Goal: Task Accomplishment & Management: Use online tool/utility

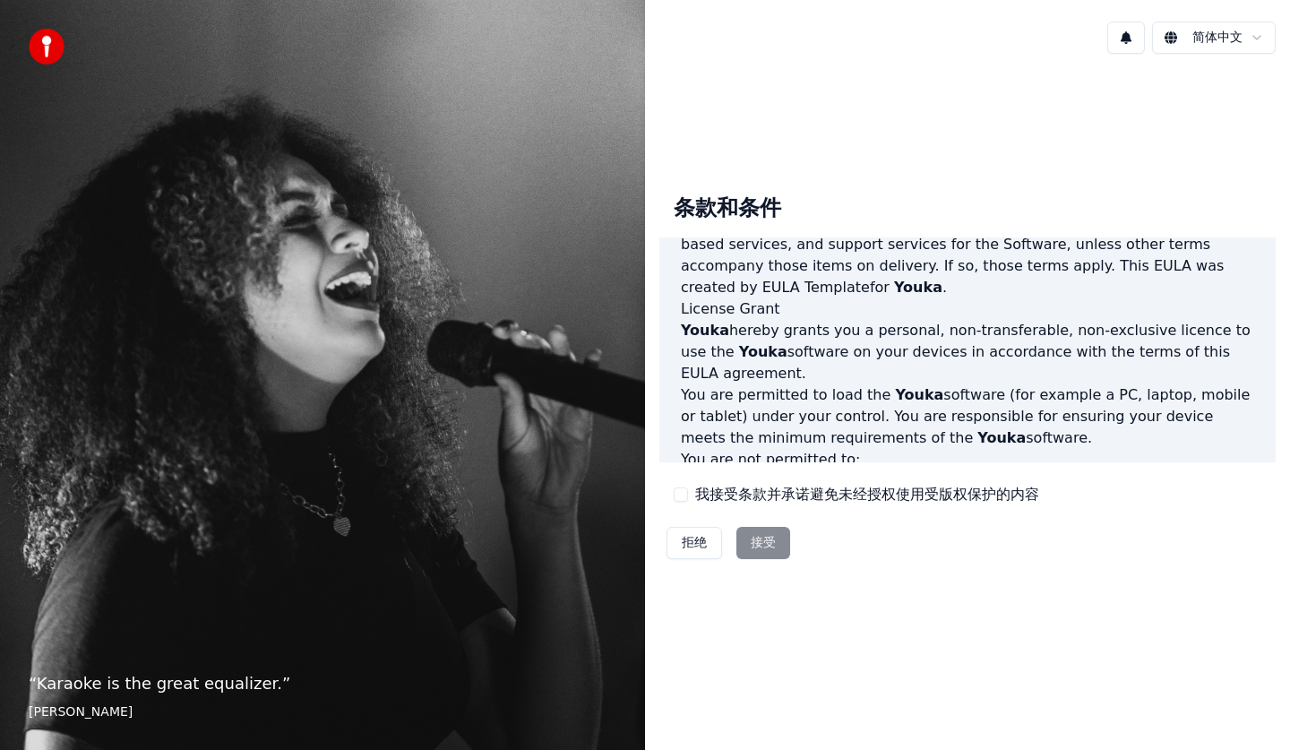
scroll to position [1195, 0]
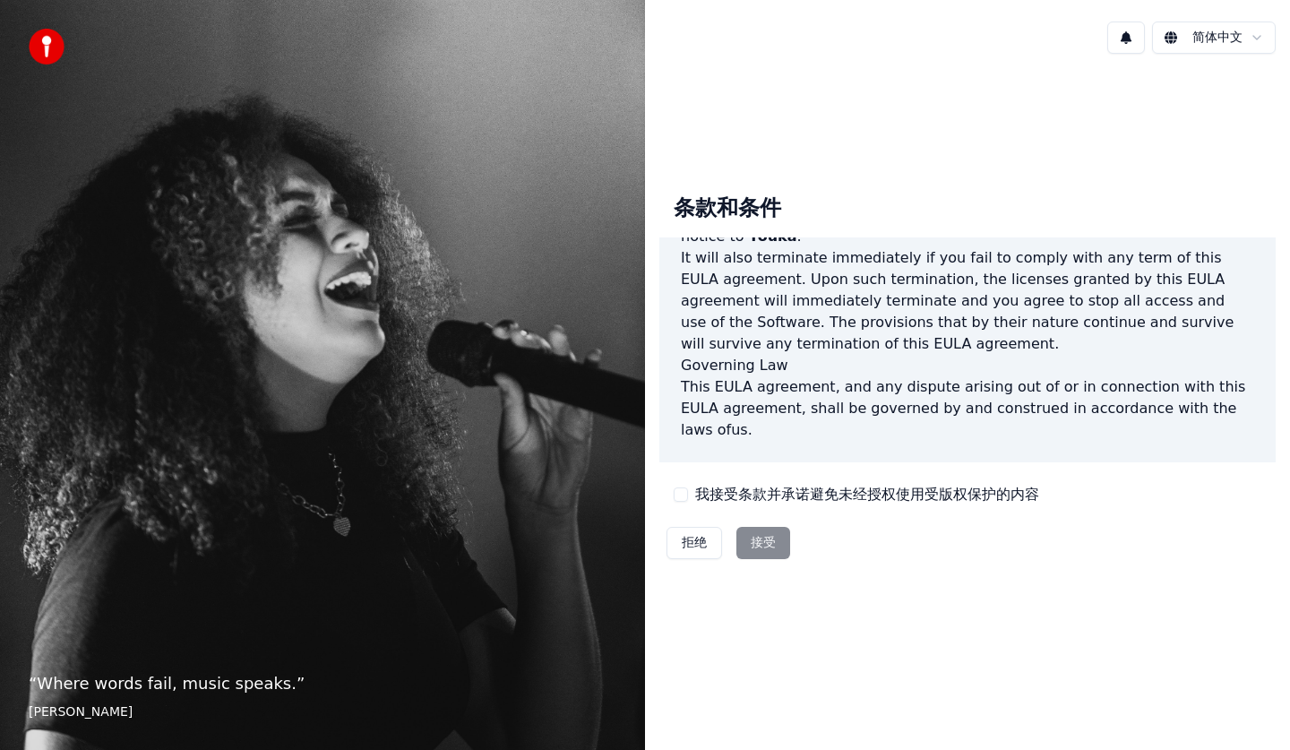
click at [752, 541] on div "拒绝 接受" at bounding box center [729, 543] width 138 height 47
click at [763, 543] on div "拒绝 接受" at bounding box center [729, 543] width 138 height 47
click at [763, 542] on div "拒绝 接受" at bounding box center [729, 543] width 138 height 47
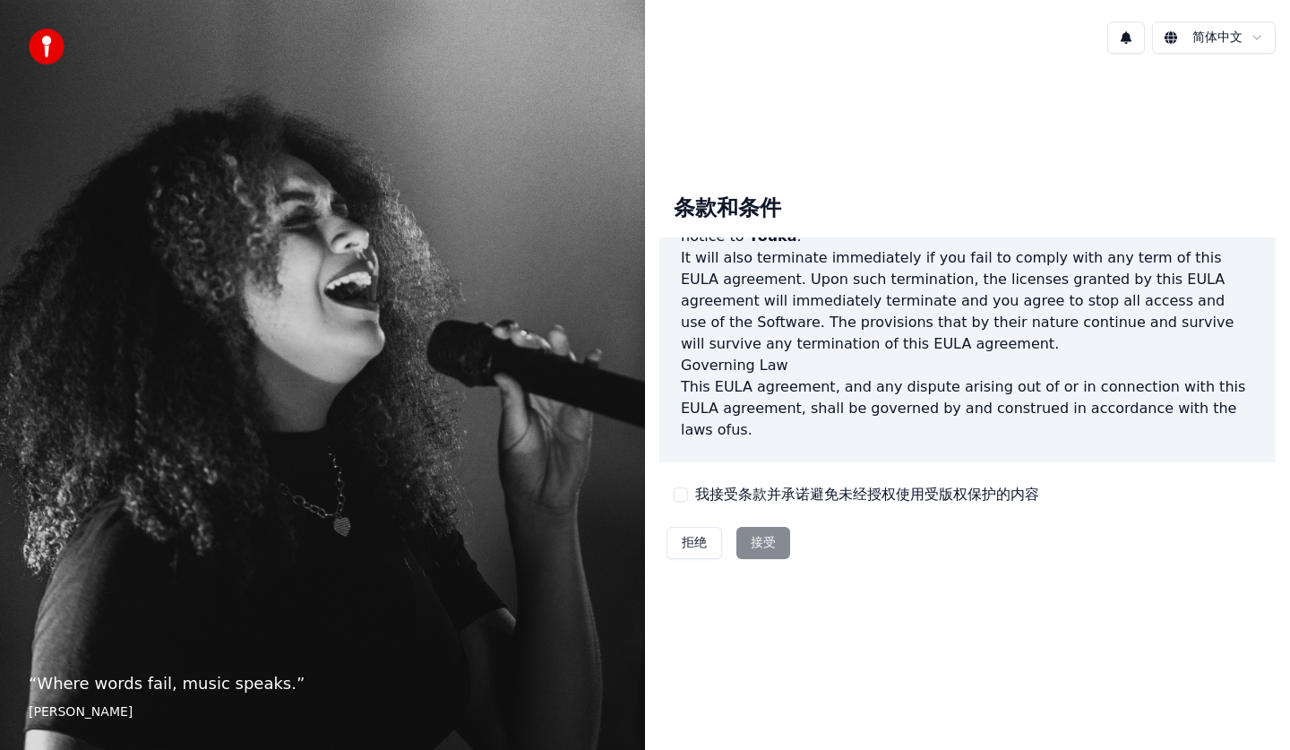
click at [679, 493] on button "我接受条款并承诺避免未经授权使用受版权保护的内容" at bounding box center [681, 495] width 14 height 14
click at [761, 537] on button "接受" at bounding box center [764, 543] width 54 height 32
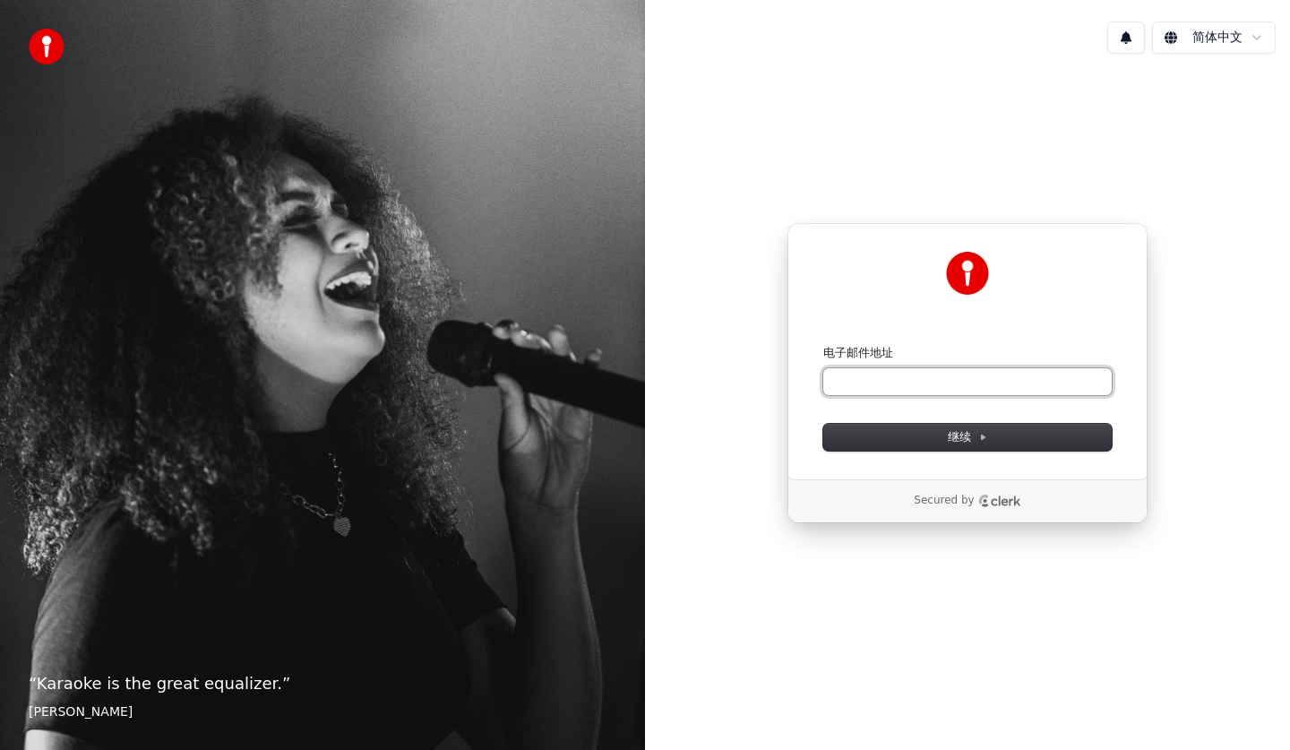
click at [911, 378] on input "电子邮件地址" at bounding box center [968, 381] width 289 height 27
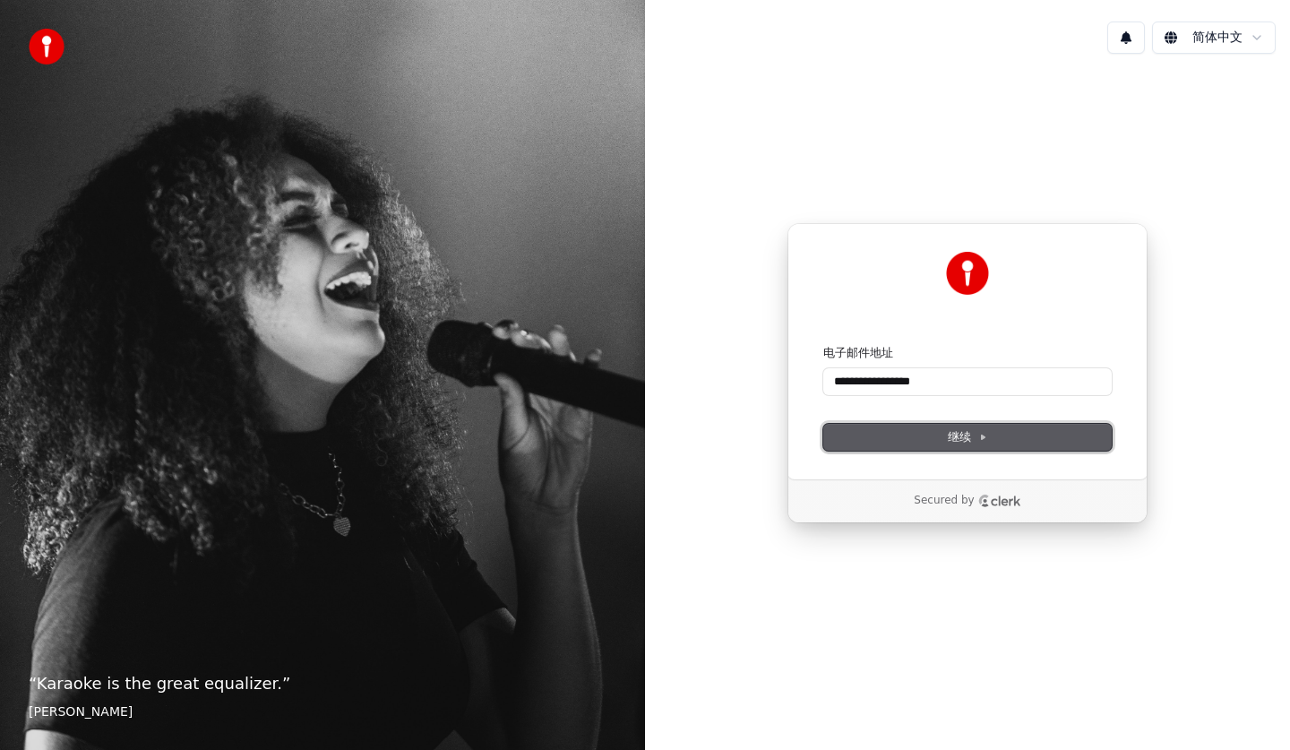
click at [957, 441] on span "继续" at bounding box center [967, 437] width 39 height 16
type input "**********"
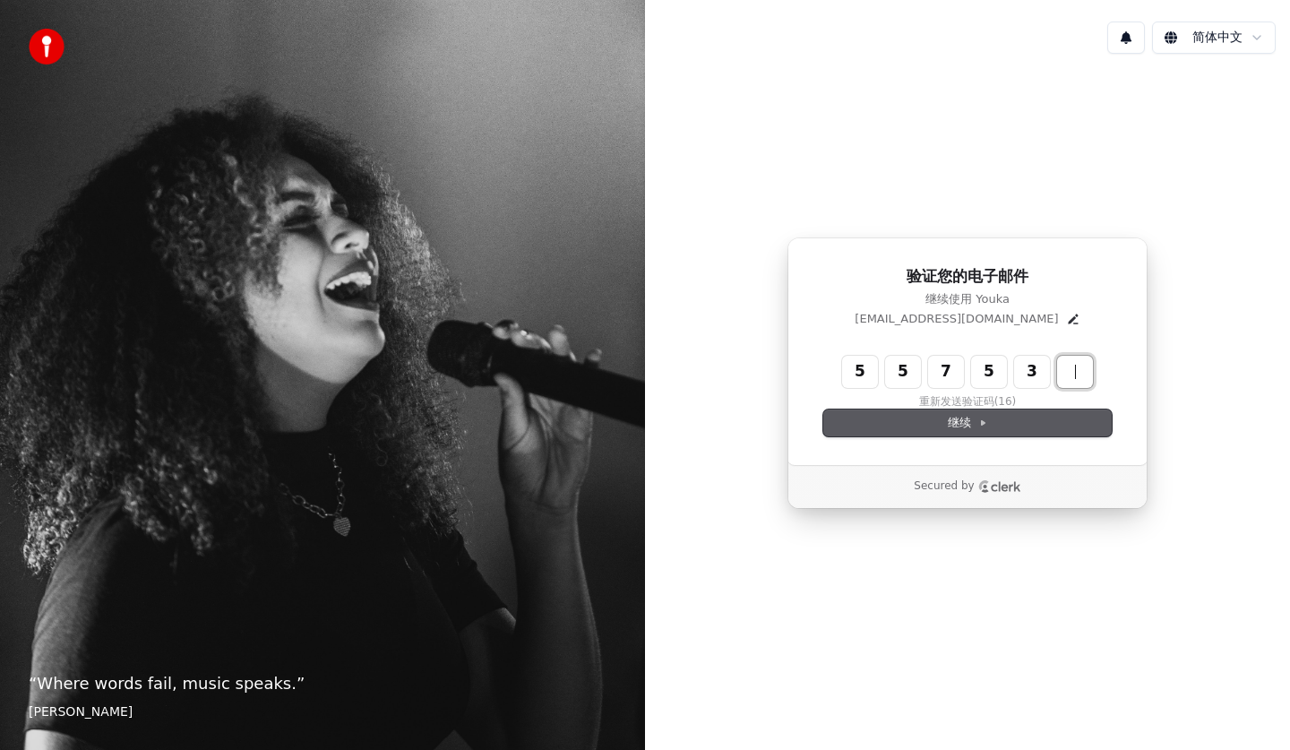
type input "******"
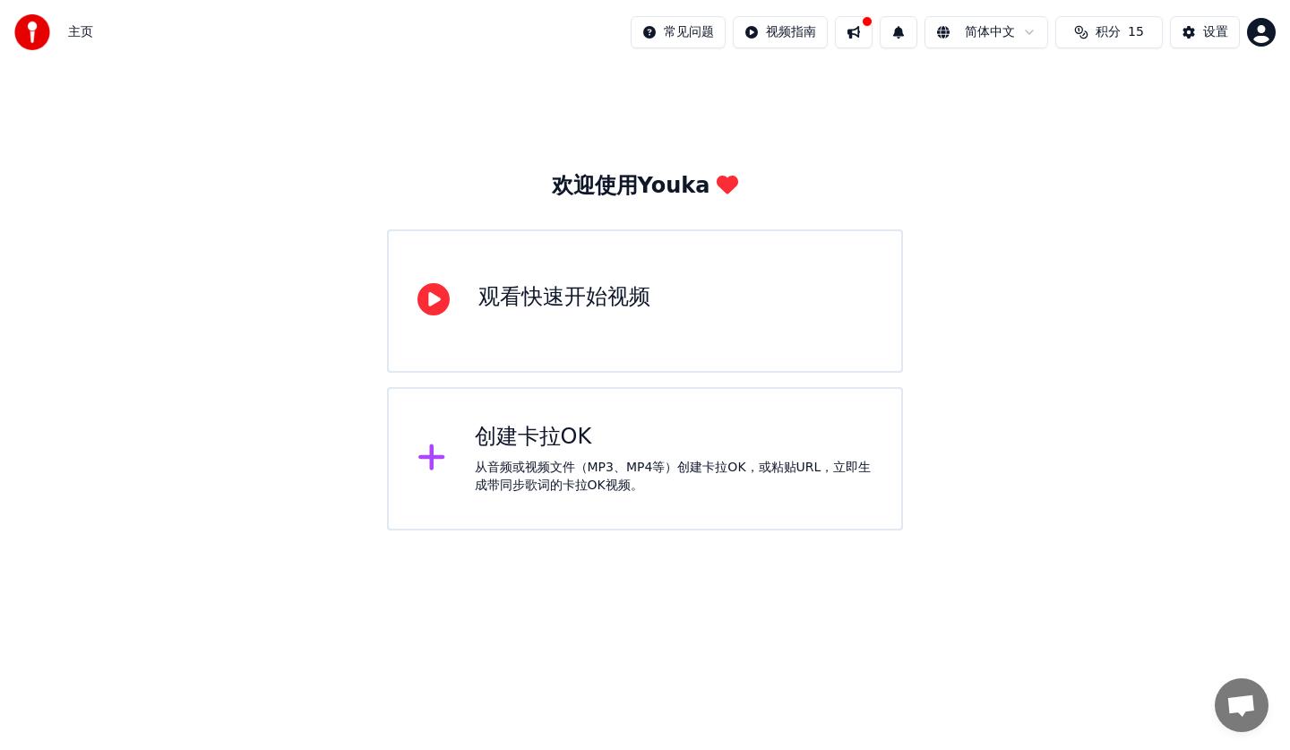
click at [635, 327] on div "观看快速开始视频" at bounding box center [645, 300] width 516 height 143
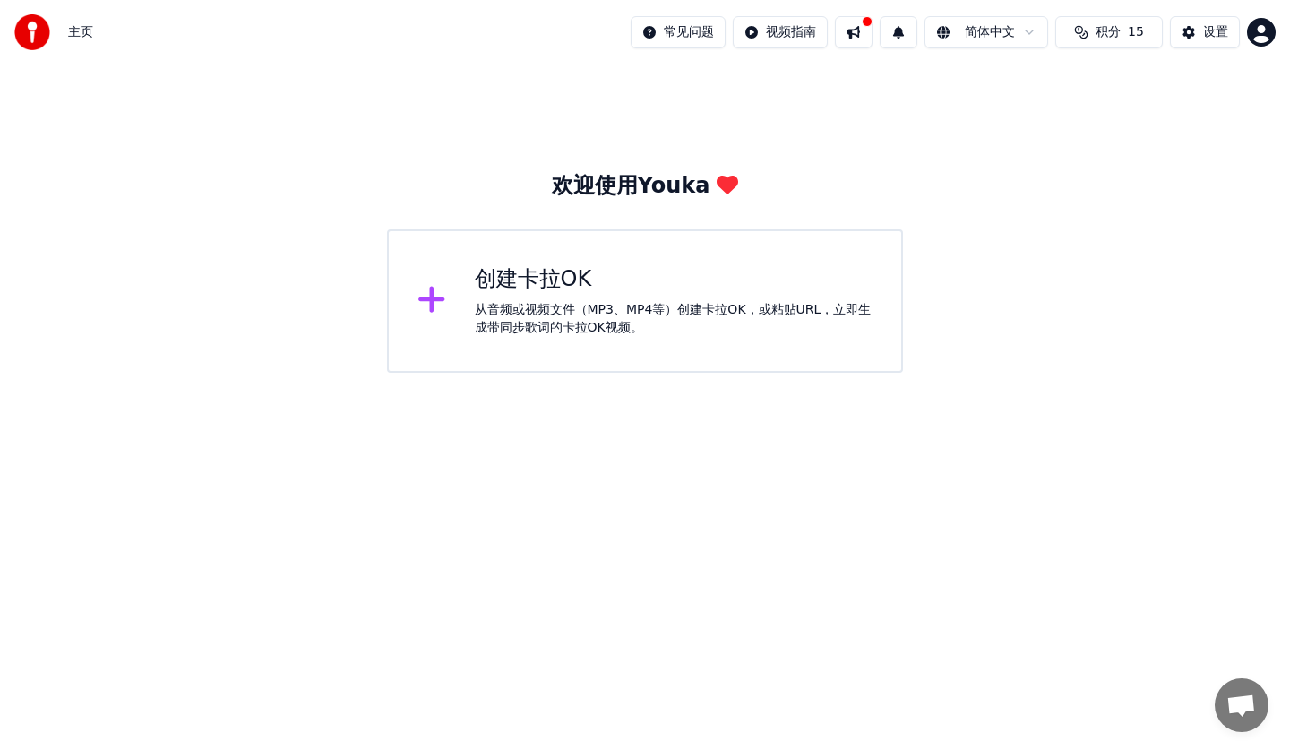
click at [583, 322] on div "从音频或视频文件（MP3、MP4等）创建卡拉OK，或粘贴URL，立即生成带同步歌词的卡拉OK视频。" at bounding box center [674, 319] width 399 height 36
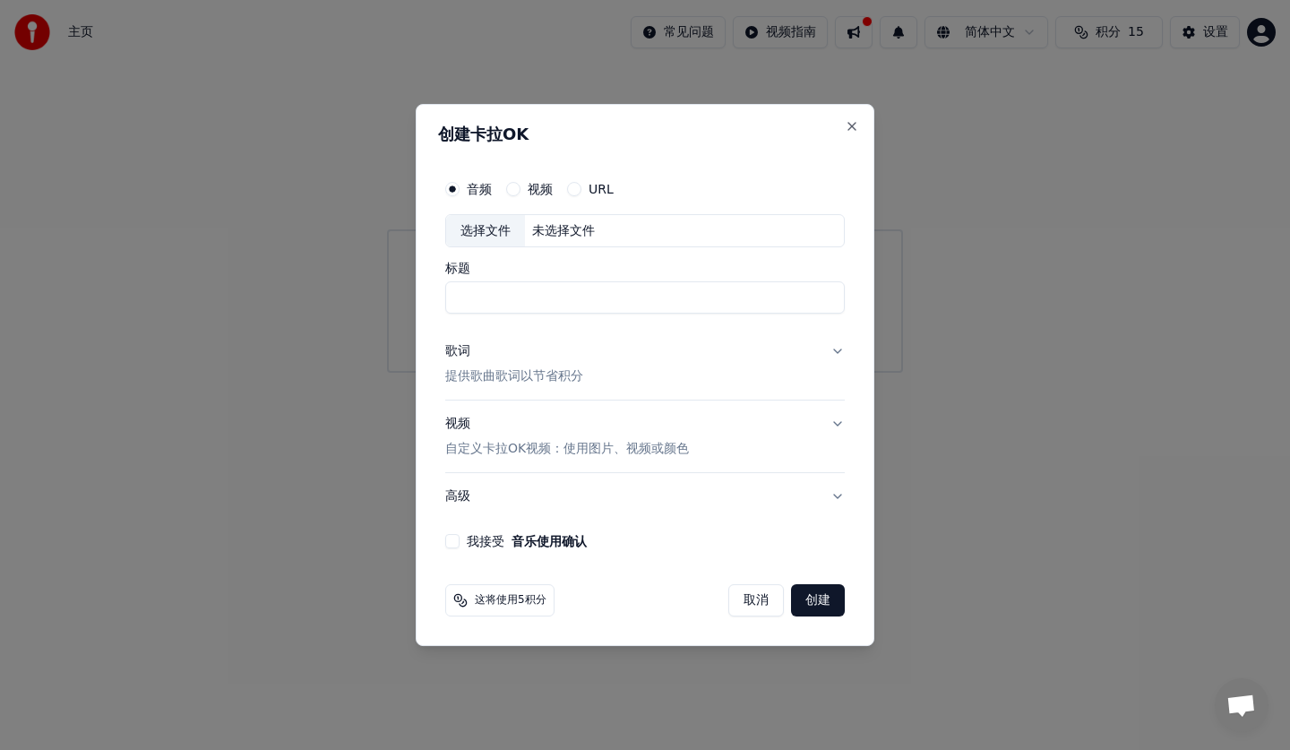
click at [568, 305] on input "标题" at bounding box center [645, 298] width 400 height 32
type input "****"
click at [535, 186] on label "视频" at bounding box center [540, 189] width 25 height 13
click at [521, 186] on button "视频" at bounding box center [513, 189] width 14 height 14
click at [535, 186] on label "视频" at bounding box center [540, 189] width 25 height 13
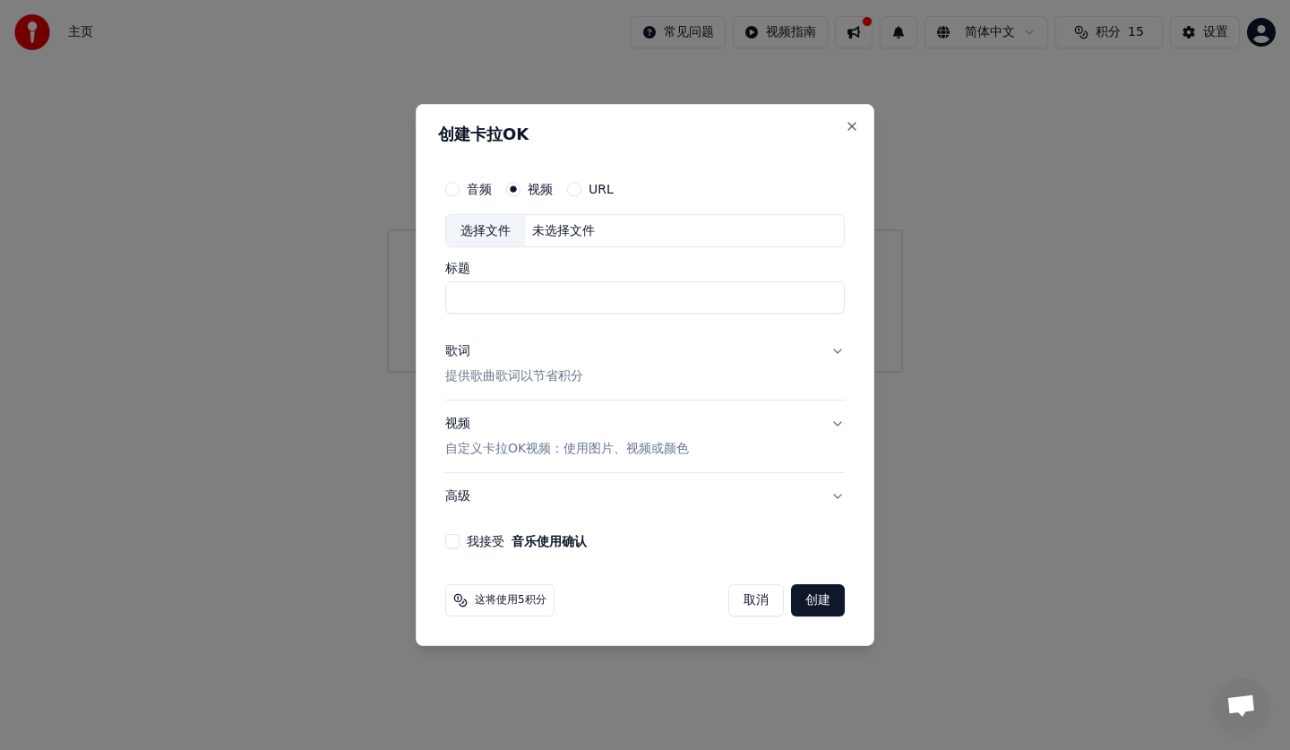
click at [521, 186] on button "视频" at bounding box center [513, 189] width 14 height 14
click at [476, 186] on label "音频" at bounding box center [479, 189] width 25 height 13
click at [460, 186] on button "音频" at bounding box center [452, 189] width 14 height 14
click at [829, 594] on button "创建" at bounding box center [818, 600] width 54 height 32
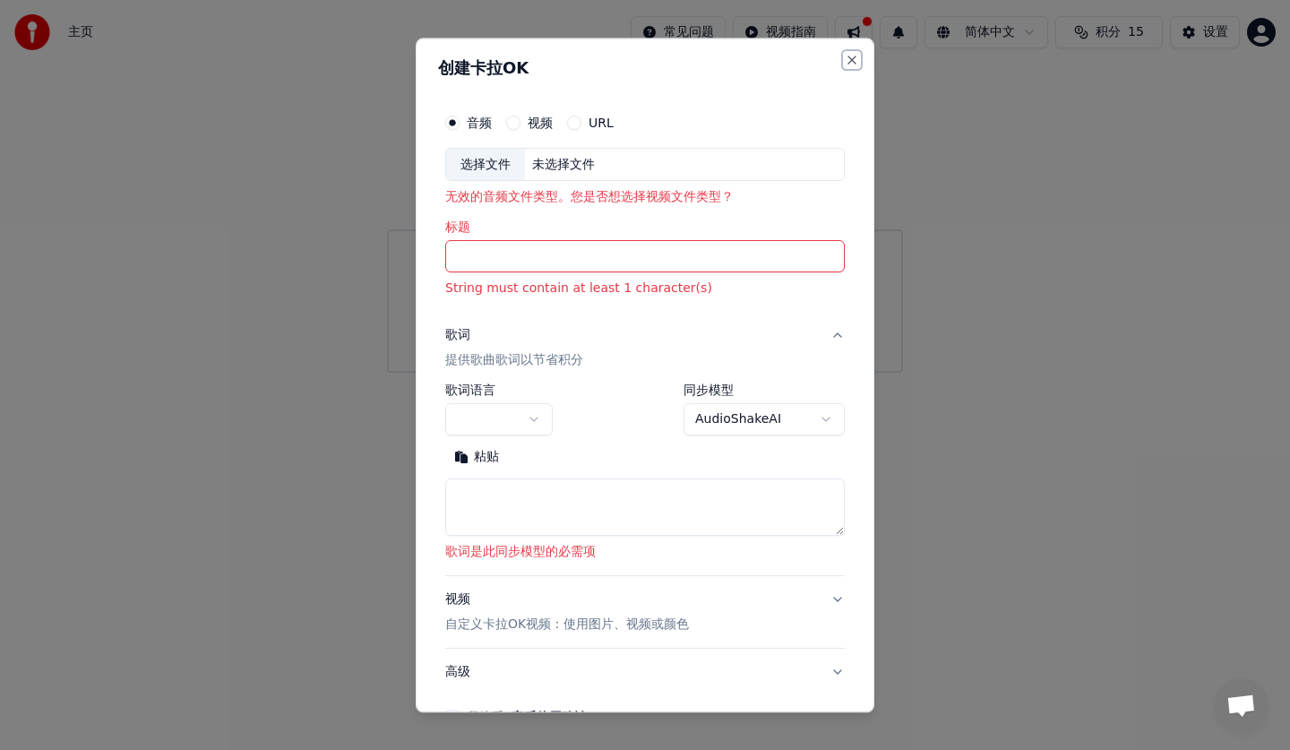
click at [845, 59] on button "Close" at bounding box center [852, 60] width 14 height 14
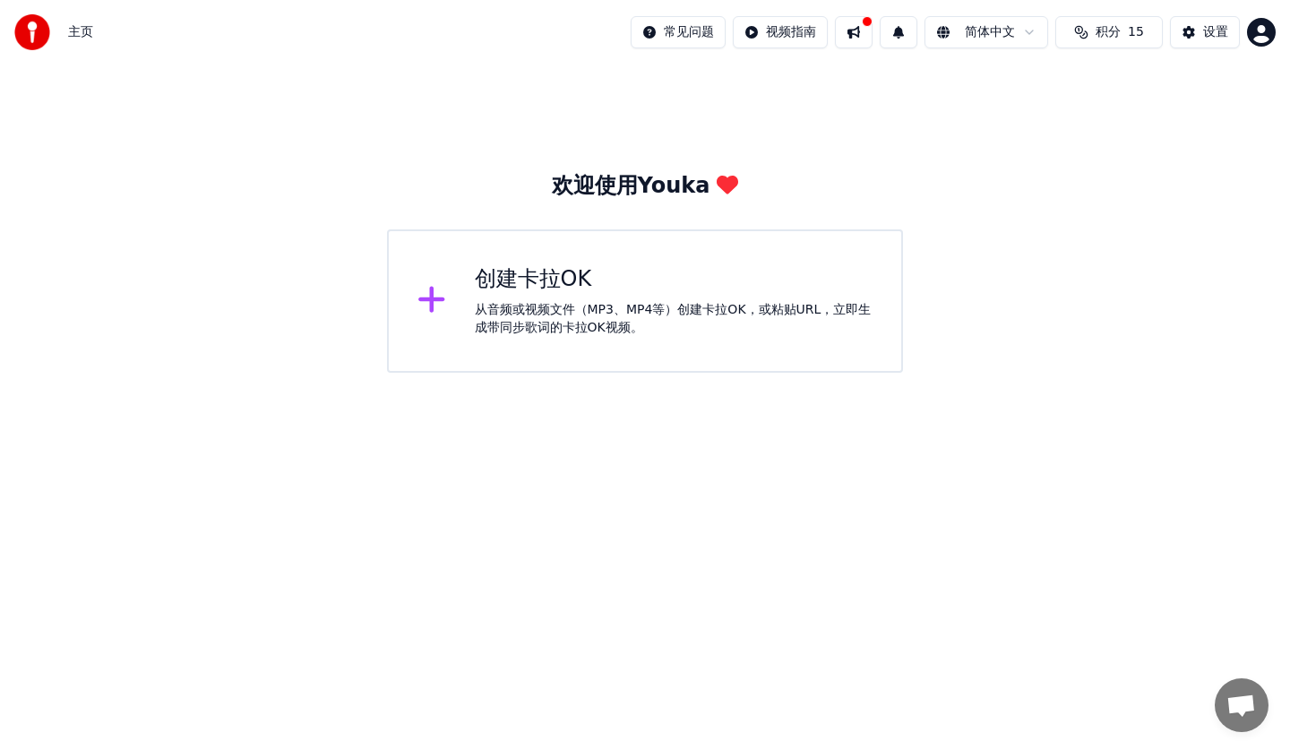
click at [90, 31] on span "主页" at bounding box center [80, 32] width 25 height 18
click at [81, 30] on span "主页" at bounding box center [80, 32] width 25 height 18
click at [1218, 36] on div "设置" at bounding box center [1216, 32] width 25 height 18
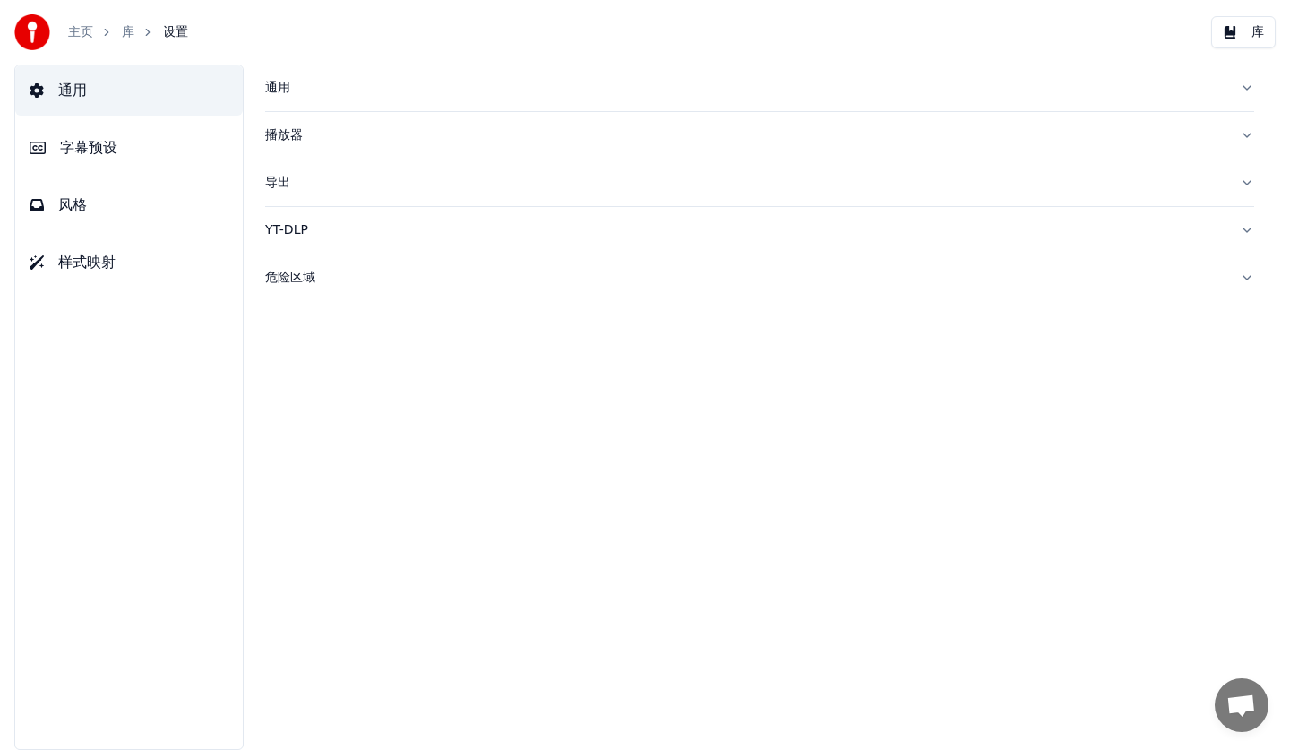
click at [157, 213] on button "风格" at bounding box center [129, 205] width 228 height 50
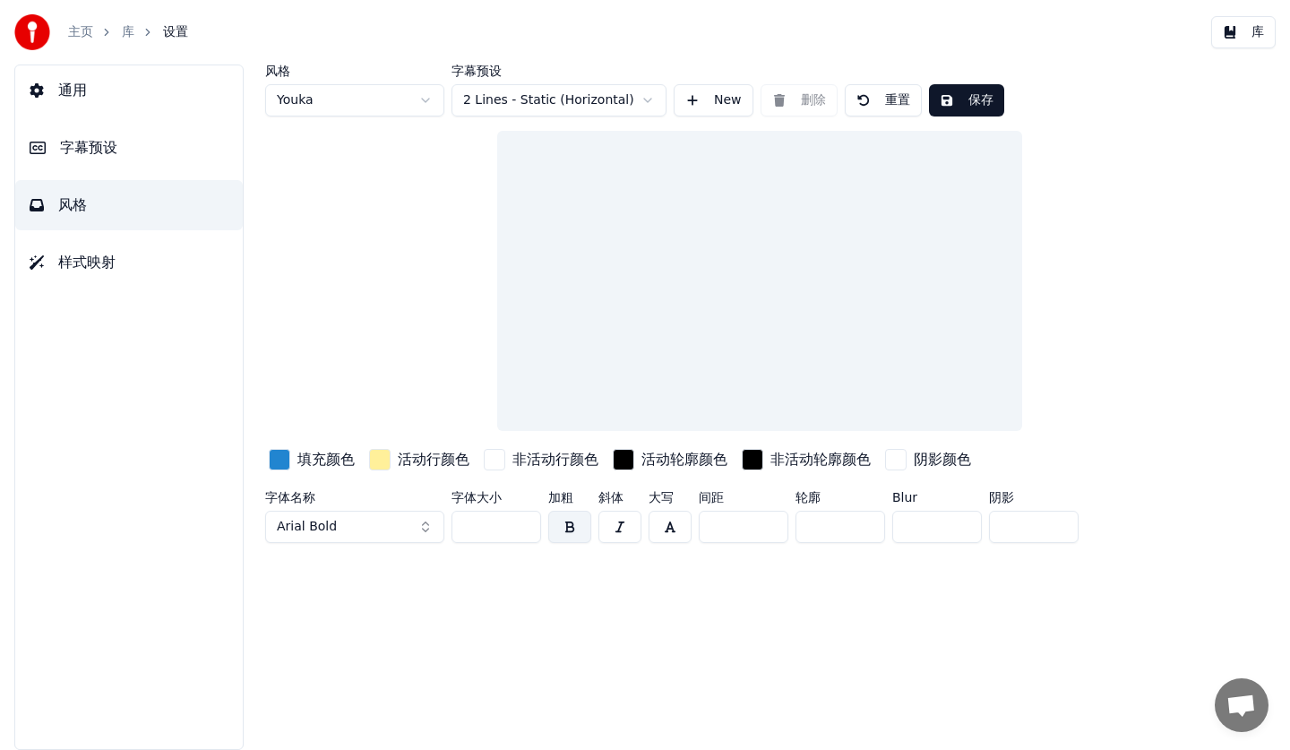
click at [79, 32] on link "主页" at bounding box center [80, 32] width 25 height 18
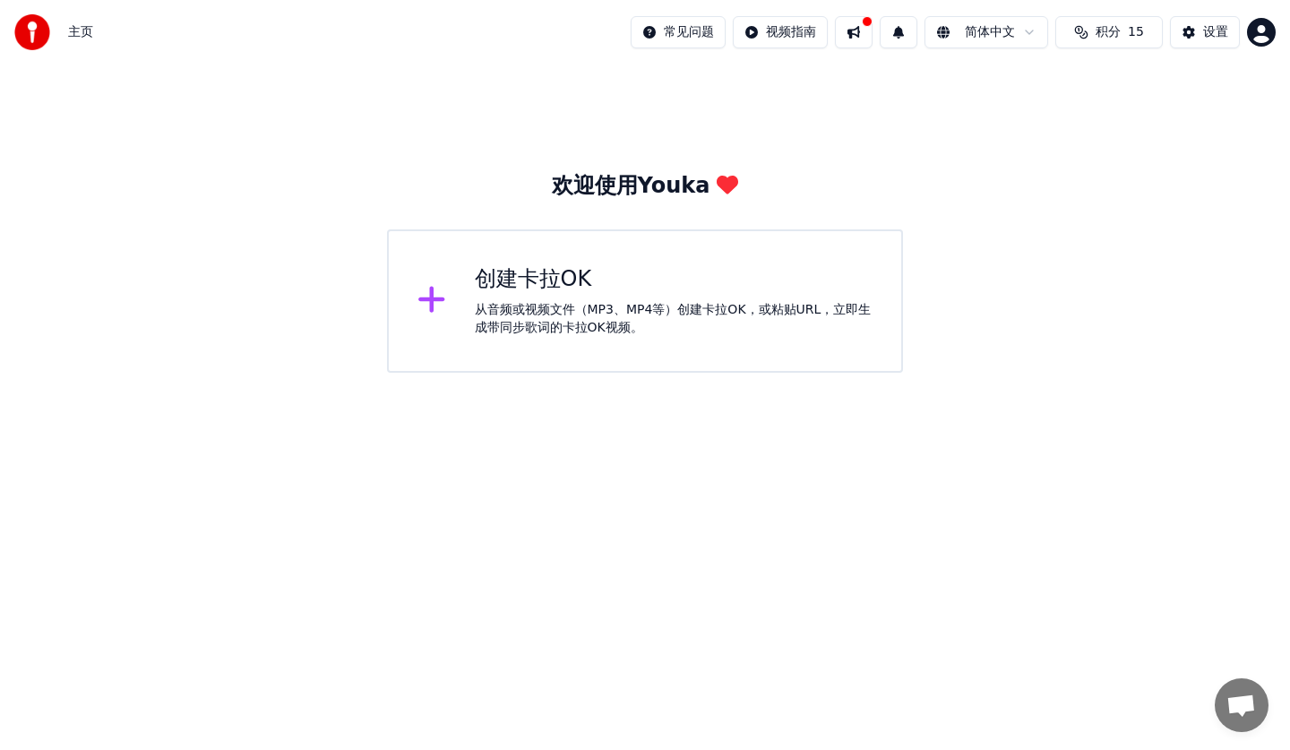
click at [591, 321] on div "从音频或视频文件（MP3、MP4等）创建卡拉OK，或粘贴URL，立即生成带同步歌词的卡拉OK视频。" at bounding box center [674, 319] width 399 height 36
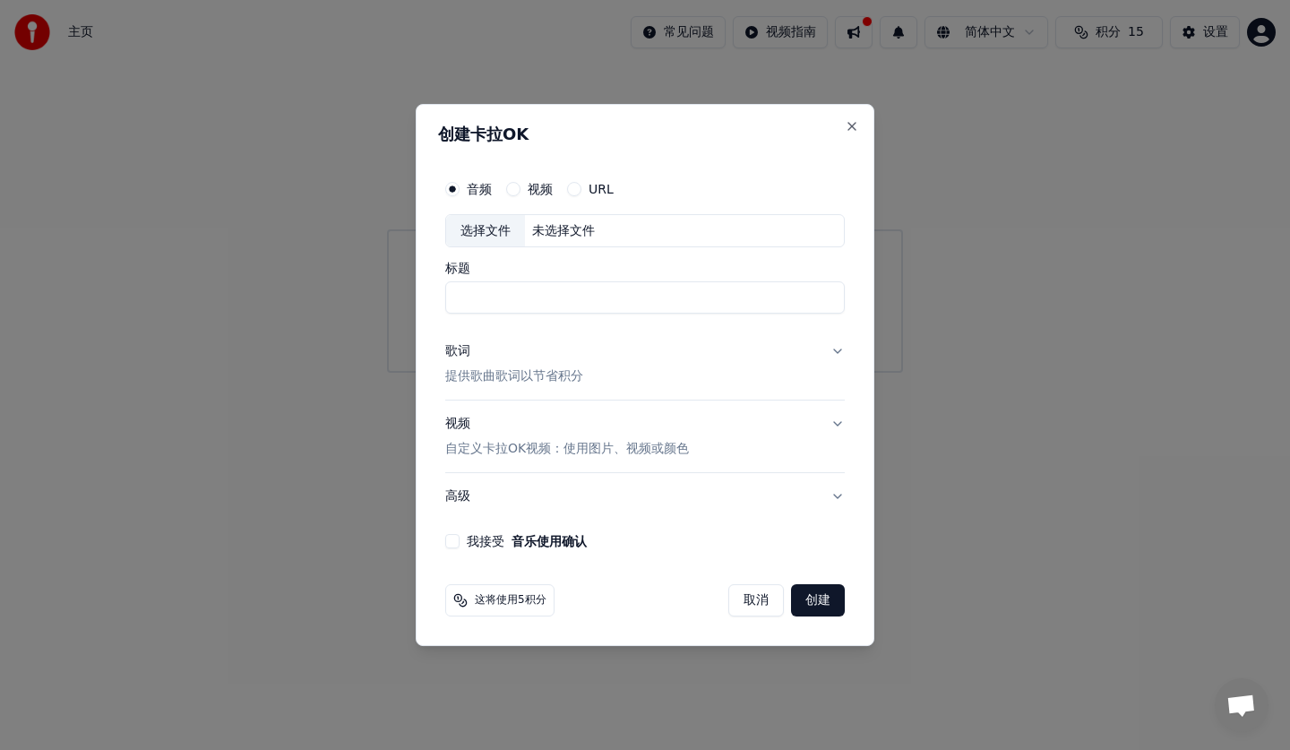
click at [824, 532] on div "音频 视频 URL 选择文件 未选择文件 标题 歌词 提供歌曲歌词以节省积分 视频 自定义[PERSON_NAME]OK视频：使用图片、视频或颜色 高级 我接…" at bounding box center [645, 360] width 414 height 393
click at [662, 548] on div "我接受 音乐使用确认" at bounding box center [645, 541] width 400 height 14
click at [488, 287] on input "标题" at bounding box center [645, 298] width 400 height 32
click at [459, 544] on button "我接受 音乐使用确认" at bounding box center [452, 541] width 14 height 14
click at [815, 600] on button "创建" at bounding box center [818, 600] width 54 height 32
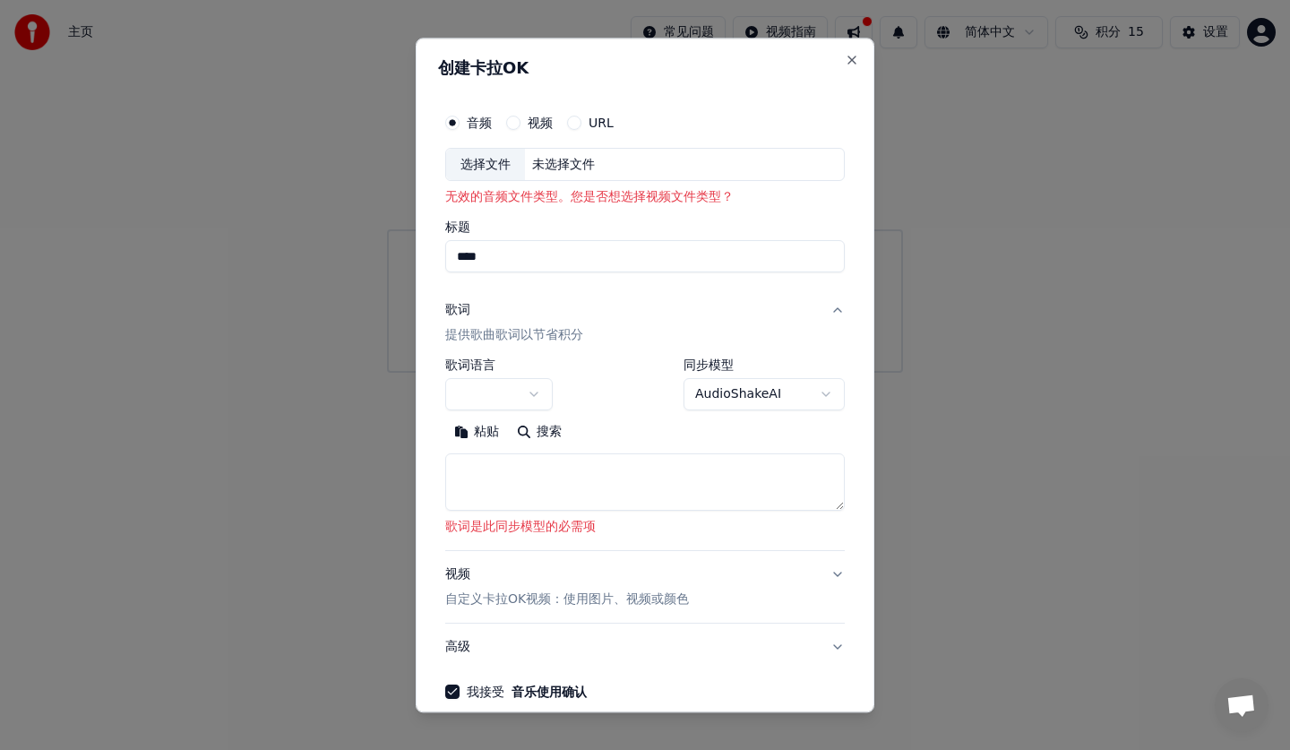
click at [597, 265] on input "****" at bounding box center [645, 257] width 400 height 32
type input "*"
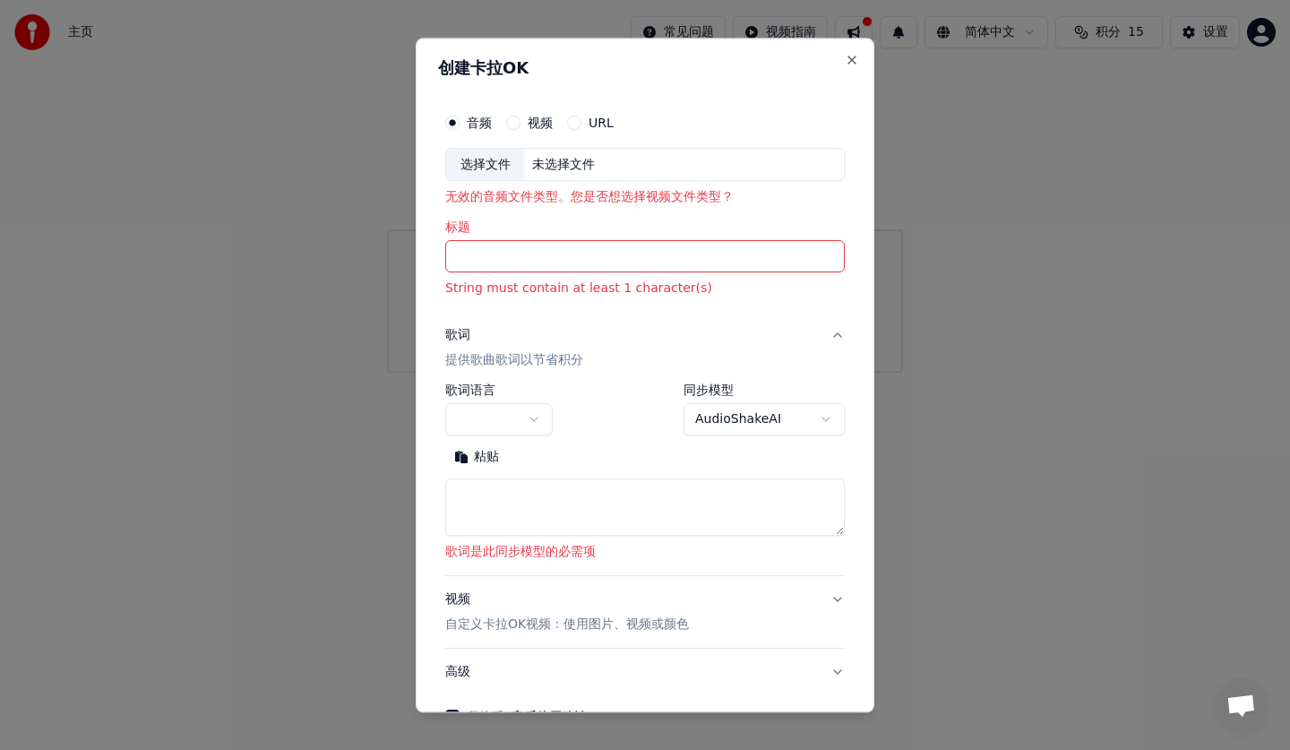
click at [813, 373] on body "**********" at bounding box center [645, 186] width 1290 height 373
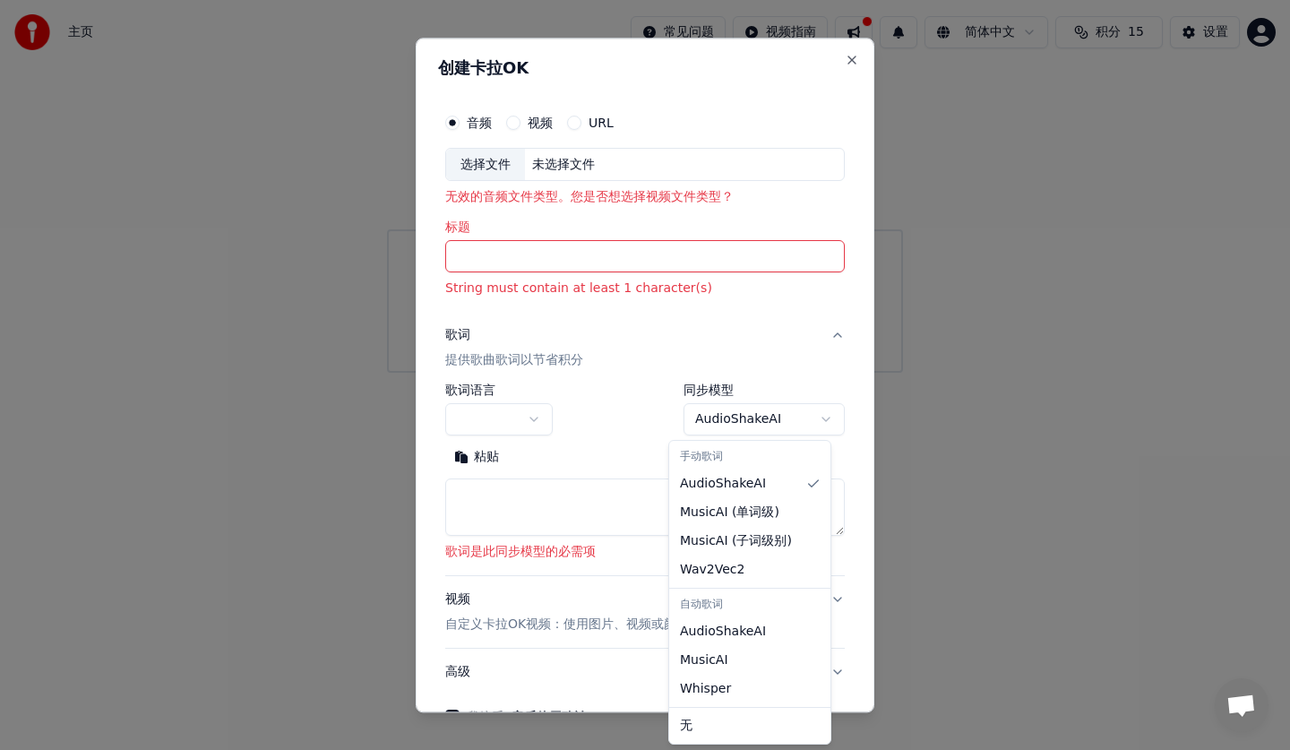
click at [813, 373] on body "**********" at bounding box center [645, 186] width 1290 height 373
